Goal: Information Seeking & Learning: Learn about a topic

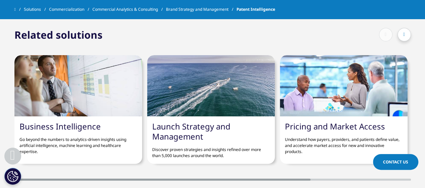
scroll to position [1180, 0]
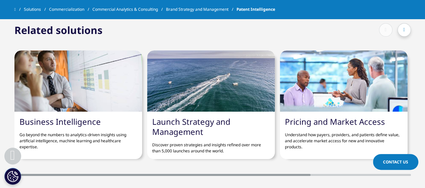
click at [302, 117] on link "Pricing and Market Access" at bounding box center [335, 121] width 100 height 11
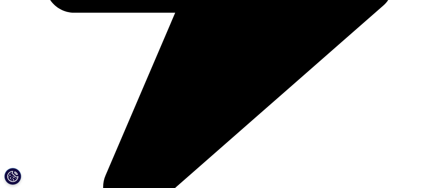
scroll to position [617, 0]
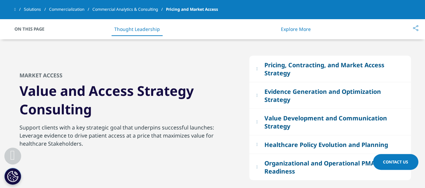
click at [409, 54] on div "Pricing, Contracting, and Market Access Strategy Outline global strategic prici…" at bounding box center [212, 118] width 397 height 158
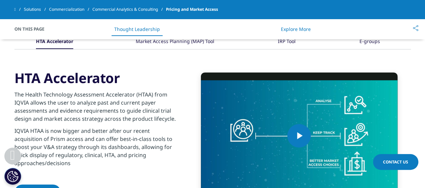
scroll to position [820, 0]
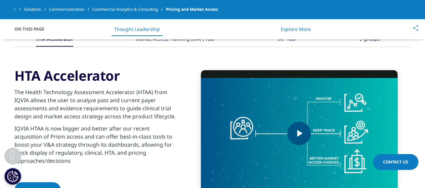
click at [299, 134] on span "Video Player" at bounding box center [299, 134] width 0 height 0
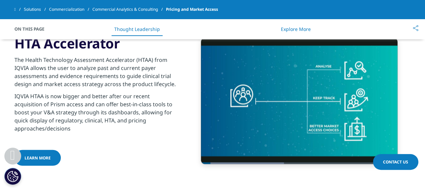
scroll to position [852, 0]
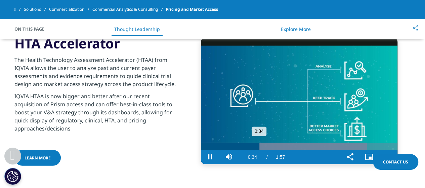
click at [248, 144] on div "Loaded : 84.58% 0:28 0:34" at bounding box center [299, 146] width 197 height 7
click at [246, 144] on div "Loaded : 84.58% 0:27 0:28" at bounding box center [299, 146] width 197 height 7
click at [390, 157] on span "Video Player" at bounding box center [388, 157] width 19 height 0
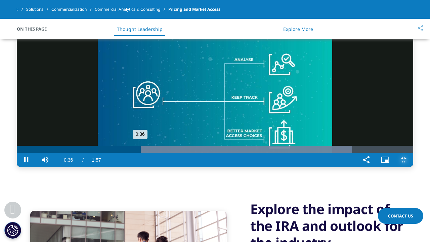
click at [104, 153] on div "Loaded : 84.58% 0:28 0:36" at bounding box center [215, 149] width 397 height 7
click at [162, 152] on video "Video Player" at bounding box center [215, 101] width 397 height 132
click at [340, 167] on video "Video Player" at bounding box center [215, 101] width 397 height 132
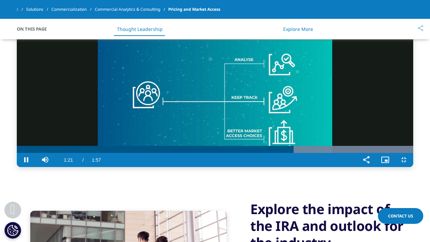
click at [402, 35] on video "Video Player" at bounding box center [215, 101] width 397 height 132
click at [414, 160] on span "Video Player" at bounding box center [404, 160] width 19 height 0
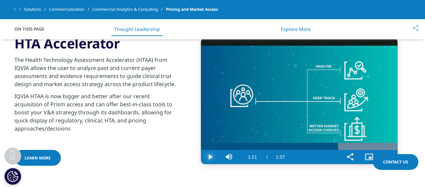
click at [213, 157] on span "Video Player" at bounding box center [210, 157] width 19 height 0
click at [205, 157] on span "Video Player" at bounding box center [210, 157] width 19 height 0
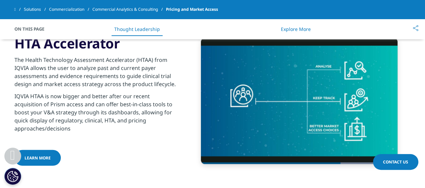
click at [152, 110] on p "IQVIA HTAA is now bigger and better after our recent acquisition of Prism acces…" at bounding box center [95, 114] width 163 height 44
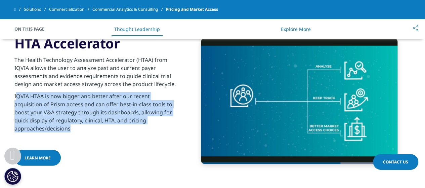
click at [152, 110] on p "IQVIA HTAA is now bigger and better after our recent acquisition of Prism acces…" at bounding box center [95, 114] width 163 height 44
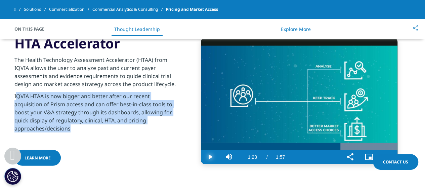
click at [210, 157] on span "Video Player" at bounding box center [210, 157] width 19 height 0
click at [379, 146] on div "Loaded : 100.00% 1:46 1:35" at bounding box center [299, 146] width 197 height 7
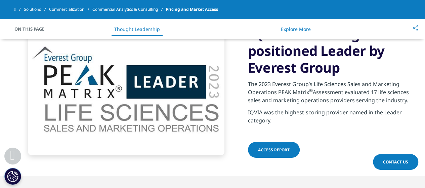
scroll to position [1208, 0]
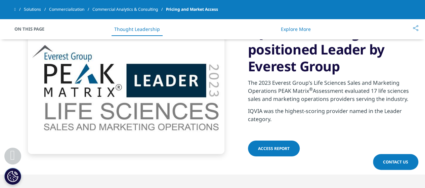
click at [290, 145] on link "ACCESS REPORT" at bounding box center [274, 149] width 52 height 16
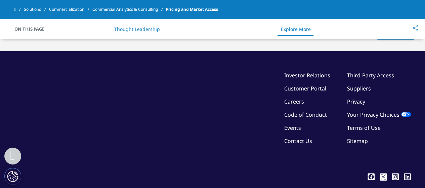
scroll to position [1589, 0]
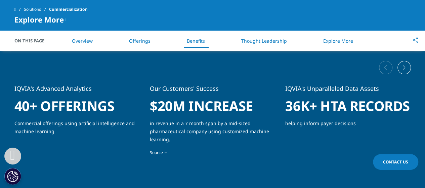
scroll to position [1303, 0]
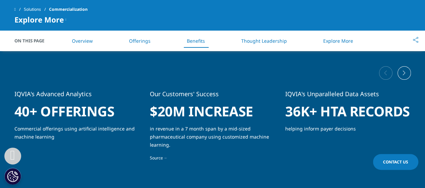
click at [355, 113] on h1 "36K+ HTA records" at bounding box center [348, 114] width 125 height 22
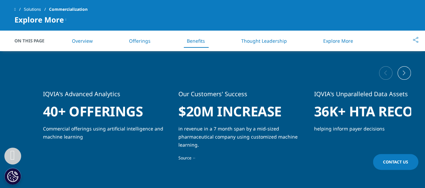
click at [354, 119] on h1 "36K+ HTA records" at bounding box center [376, 114] width 125 height 22
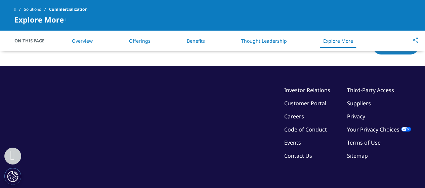
scroll to position [2162, 0]
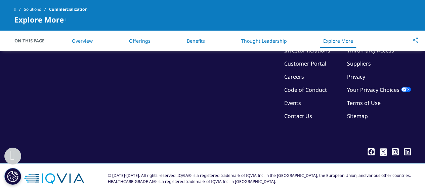
click at [197, 173] on div "© [DATE]-[DATE]. All rights reserved. IQVIA® is a registered trademark of IQVIA…" at bounding box center [259, 179] width 303 height 12
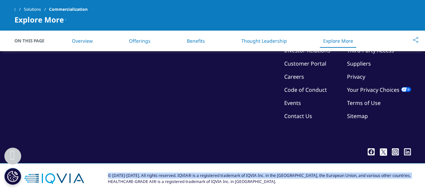
click at [197, 173] on div "© [DATE]-[DATE]. All rights reserved. IQVIA® is a registered trademark of IQVIA…" at bounding box center [259, 179] width 303 height 12
